Goal: Task Accomplishment & Management: Use online tool/utility

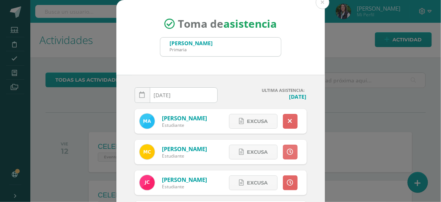
click at [287, 153] on icon at bounding box center [290, 151] width 6 height 6
click at [286, 178] on link at bounding box center [290, 182] width 15 height 15
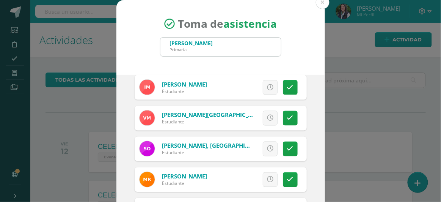
scroll to position [84, 0]
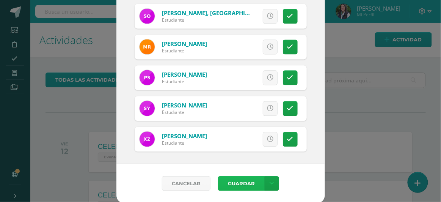
click at [233, 184] on button "Guardar" at bounding box center [241, 183] width 46 height 15
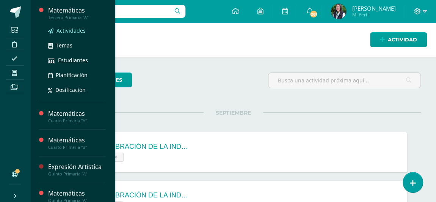
click at [69, 28] on span "Actividades" at bounding box center [70, 30] width 29 height 7
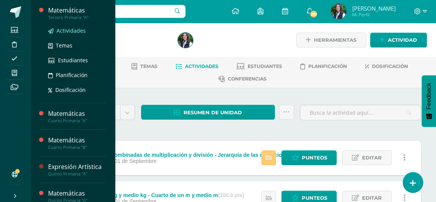
click at [67, 28] on span "Actividades" at bounding box center [70, 30] width 29 height 7
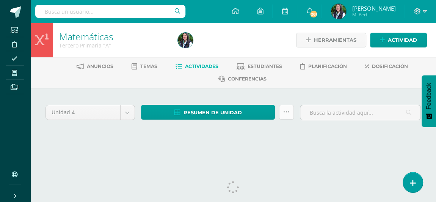
click at [286, 112] on icon at bounding box center [286, 112] width 6 height 6
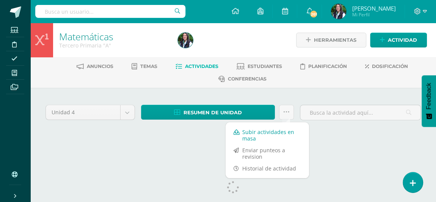
click at [277, 134] on link "Subir actividades en masa" at bounding box center [266, 135] width 83 height 18
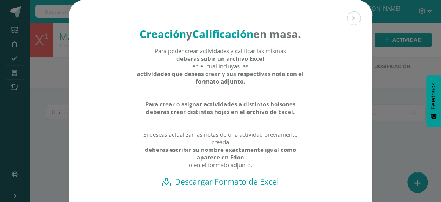
scroll to position [68, 0]
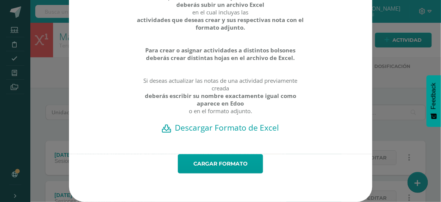
click at [217, 126] on h2 "Descargar Formato de Excel" at bounding box center [220, 127] width 277 height 11
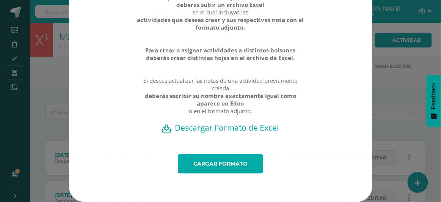
click at [220, 163] on link "Cargar formato" at bounding box center [220, 163] width 85 height 19
